Goal: Information Seeking & Learning: Learn about a topic

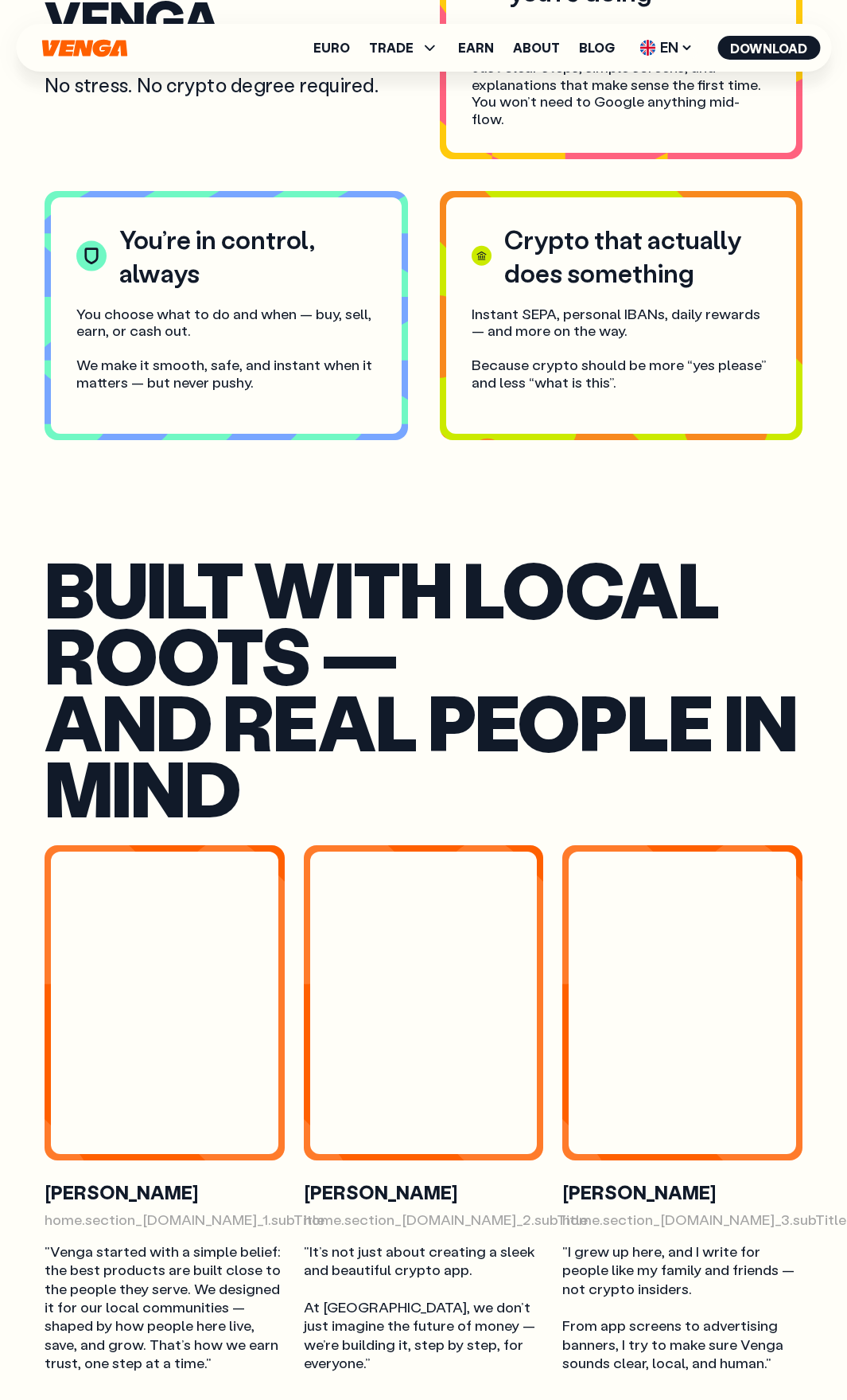
scroll to position [4775, 0]
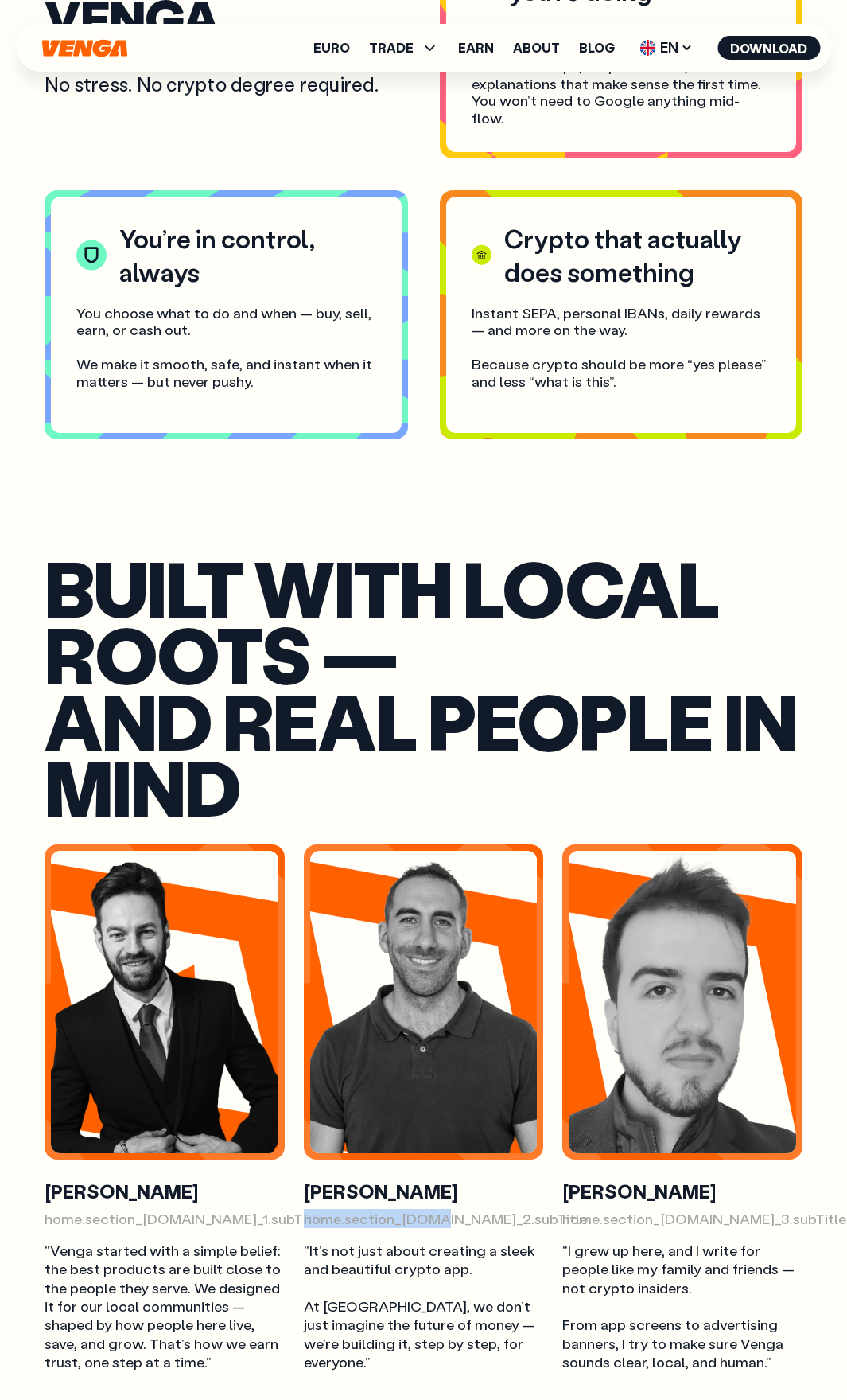
drag, startPoint x: 304, startPoint y: 1184, endPoint x: 434, endPoint y: 1181, distance: 130.0
click at [434, 1210] on p "home.section_[DOMAIN_NAME]_2.subTitle" at bounding box center [424, 1219] width 240 height 18
drag, startPoint x: 392, startPoint y: 1183, endPoint x: 438, endPoint y: 1187, distance: 46.2
click at [438, 1210] on p "home.section_[DOMAIN_NAME]_2.subTitle" at bounding box center [424, 1219] width 240 height 18
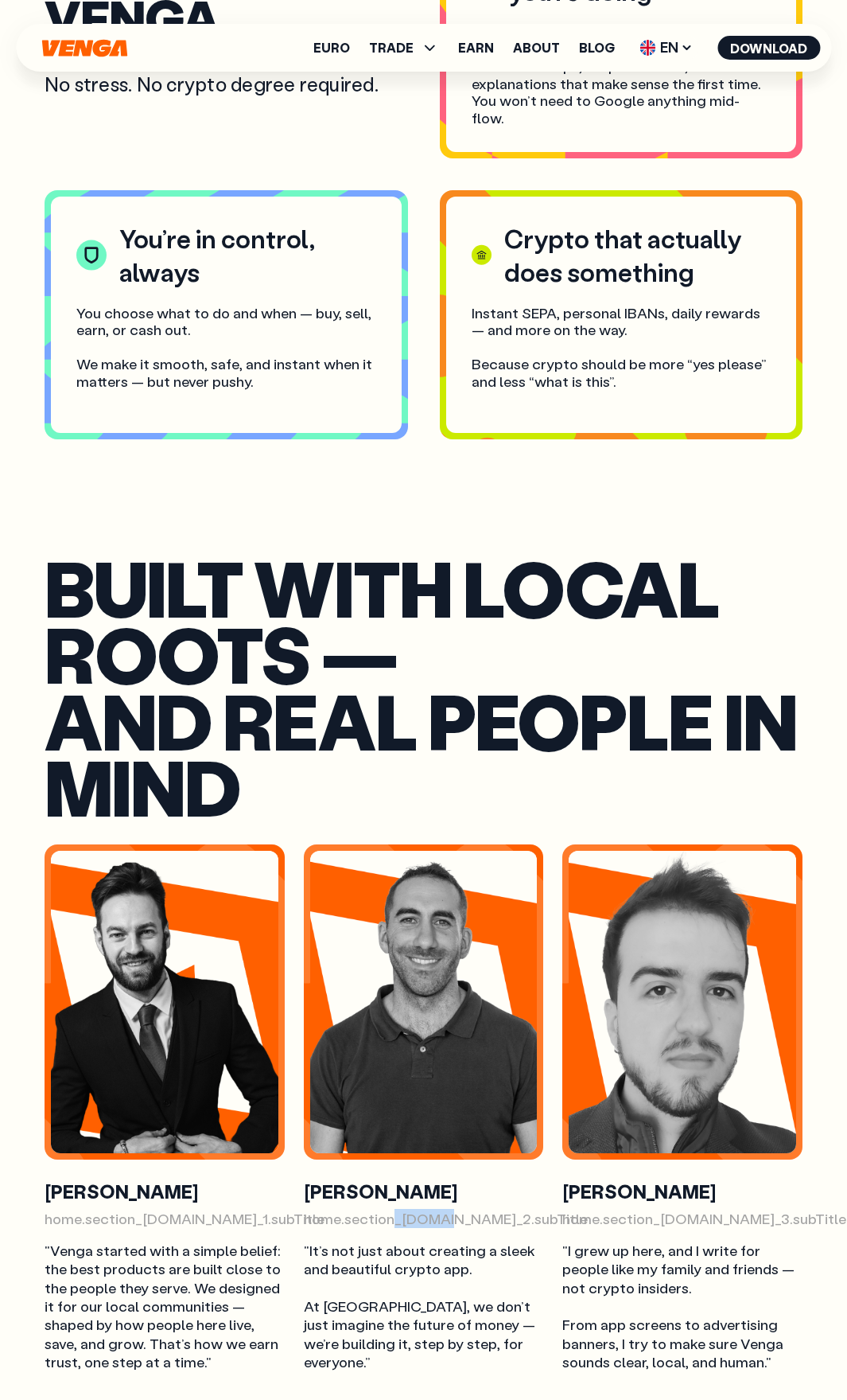
copy p "_6.box_"
drag, startPoint x: 45, startPoint y: 1182, endPoint x: 131, endPoint y: 1195, distance: 87.0
click at [131, 1195] on div "Michael Stroev home.section_6.box_1.subTitle "Venga started with a simple belie…" at bounding box center [165, 1275] width 240 height 193
copy p "home.section"
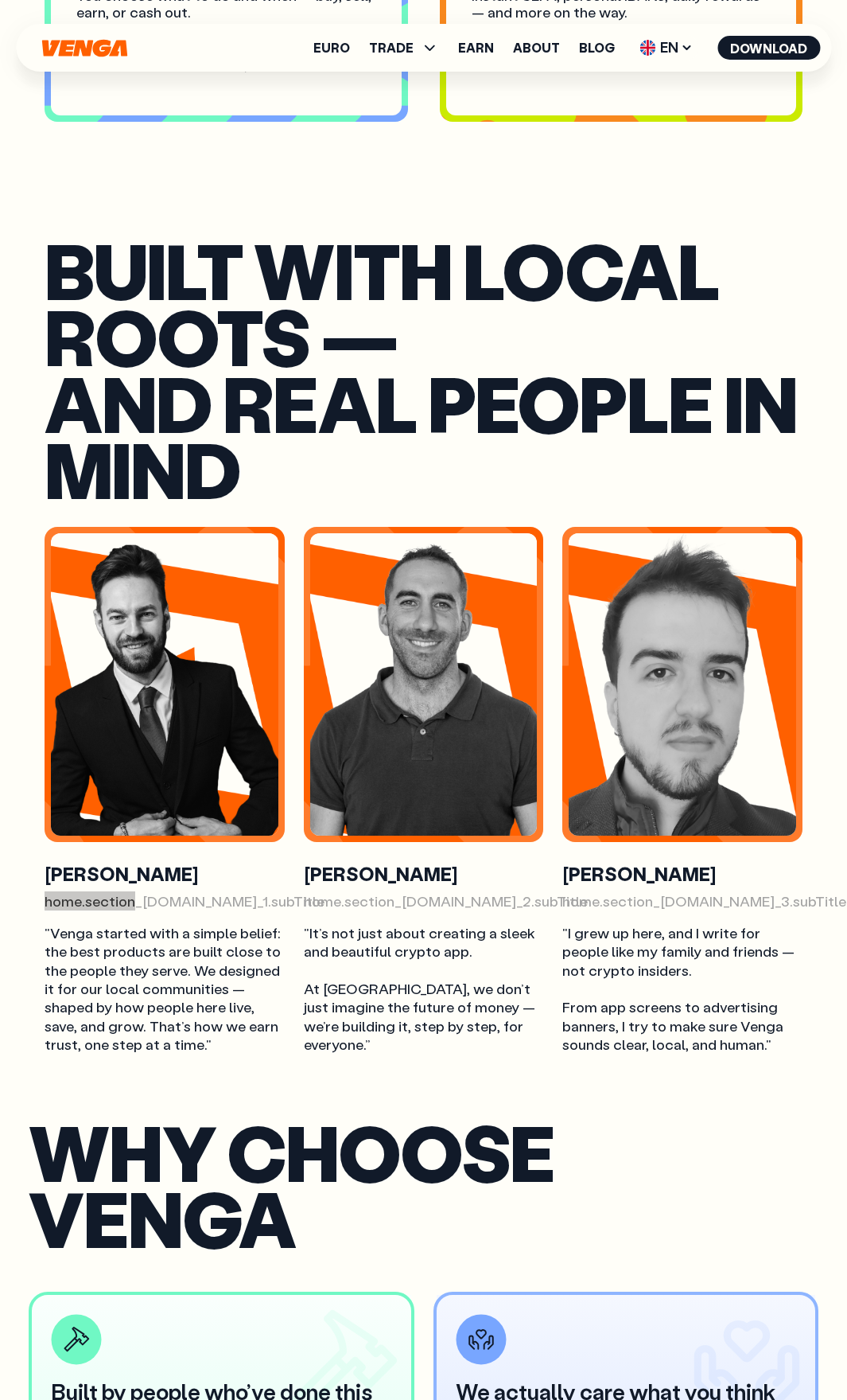
scroll to position [5094, 0]
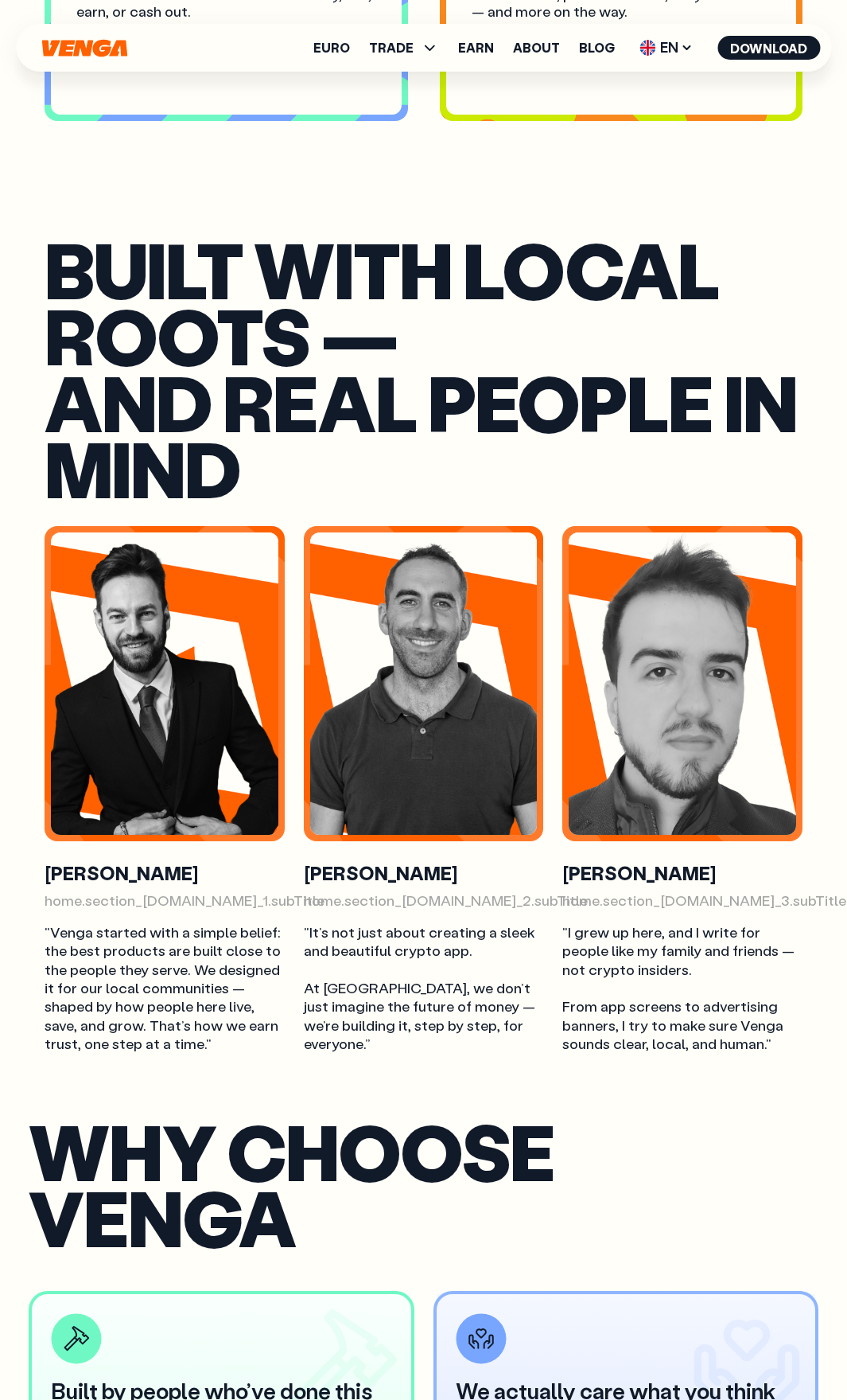
click at [205, 236] on h2 "Built with local roots — and real people in mind" at bounding box center [424, 368] width 758 height 265
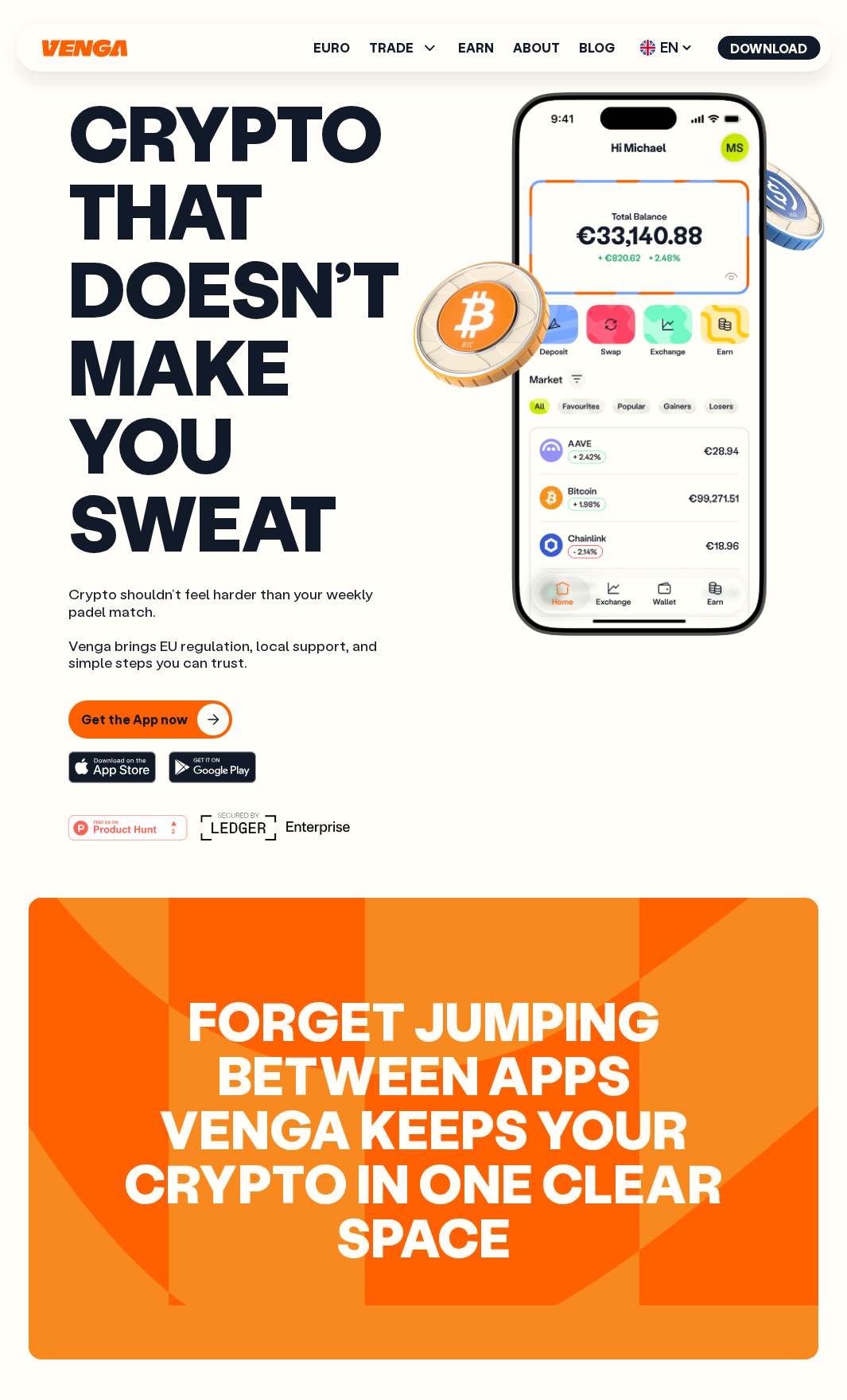
scroll to position [13, 0]
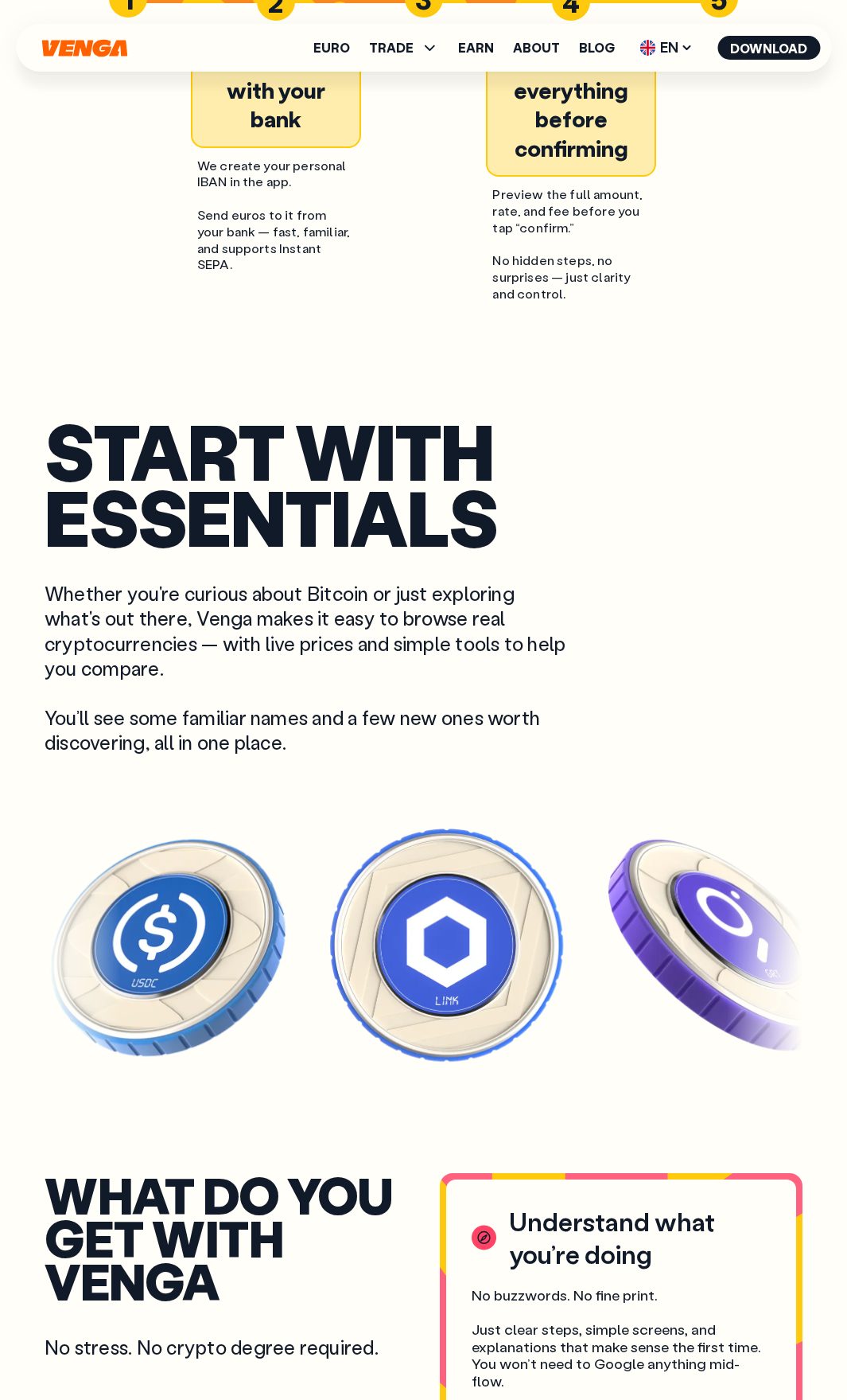
scroll to position [3513, 0]
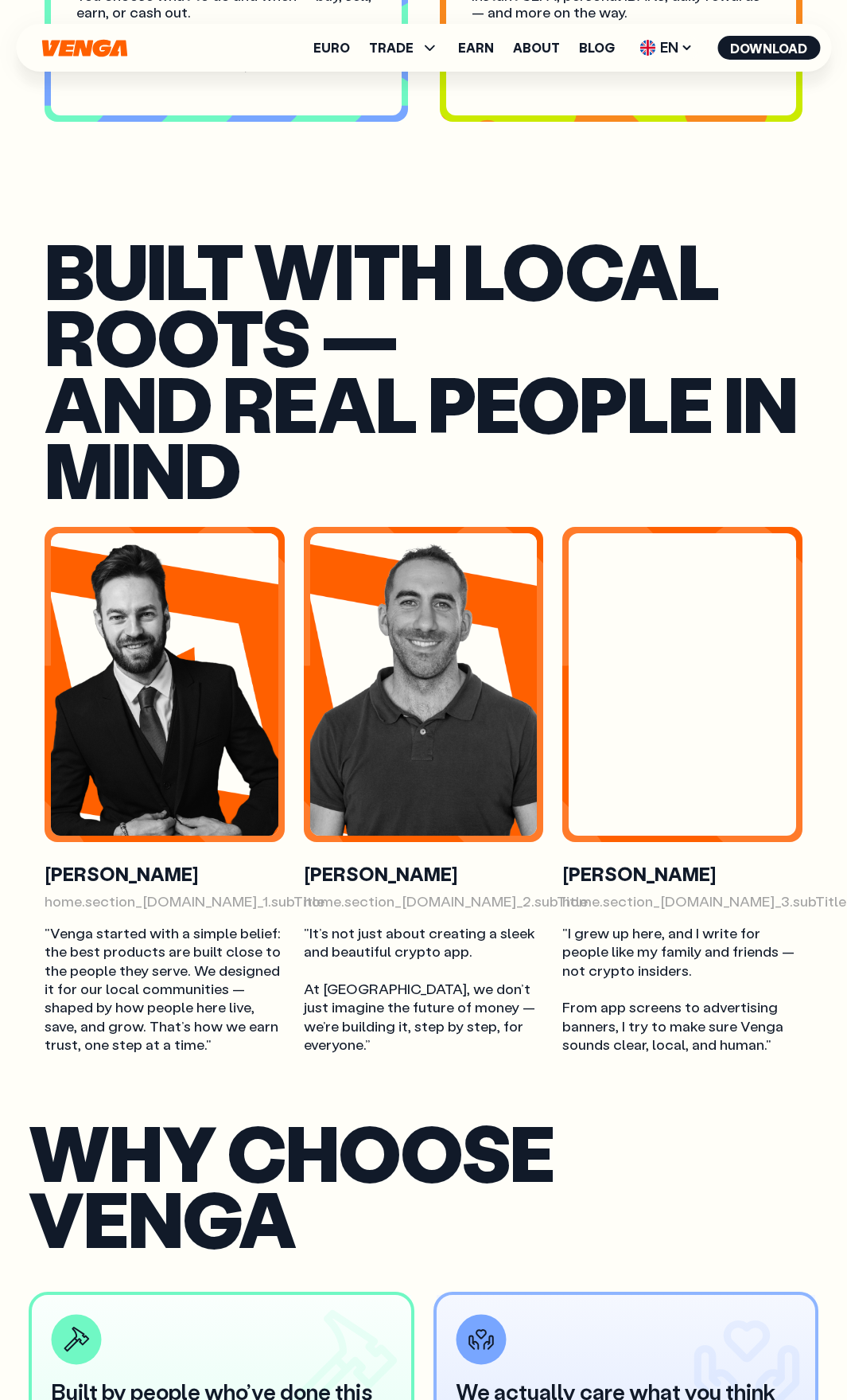
scroll to position [5094, 0]
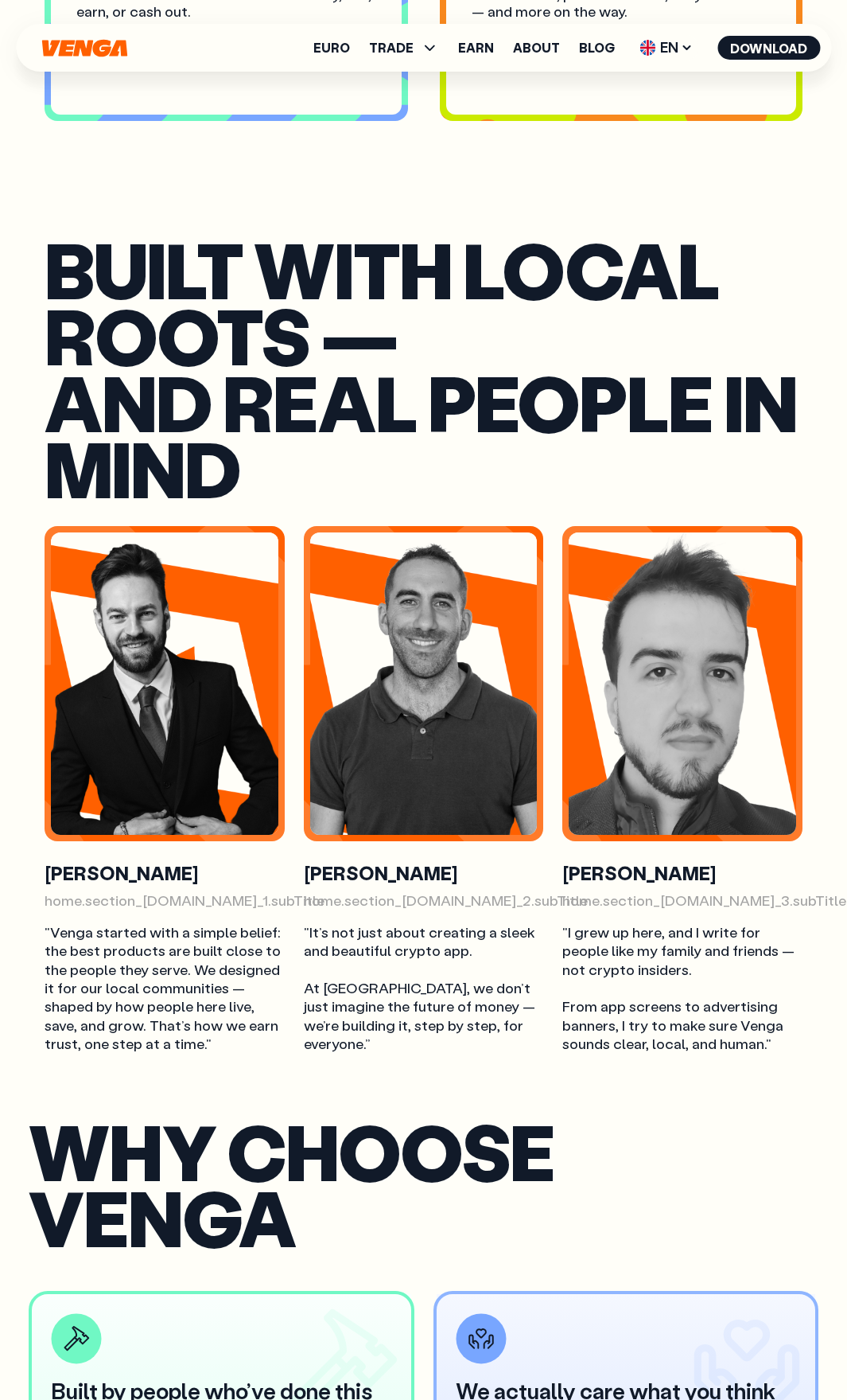
click at [730, 1123] on h1 "WHY CHOOSE VENGA" at bounding box center [424, 1184] width 790 height 133
